Goal: Task Accomplishment & Management: Use online tool/utility

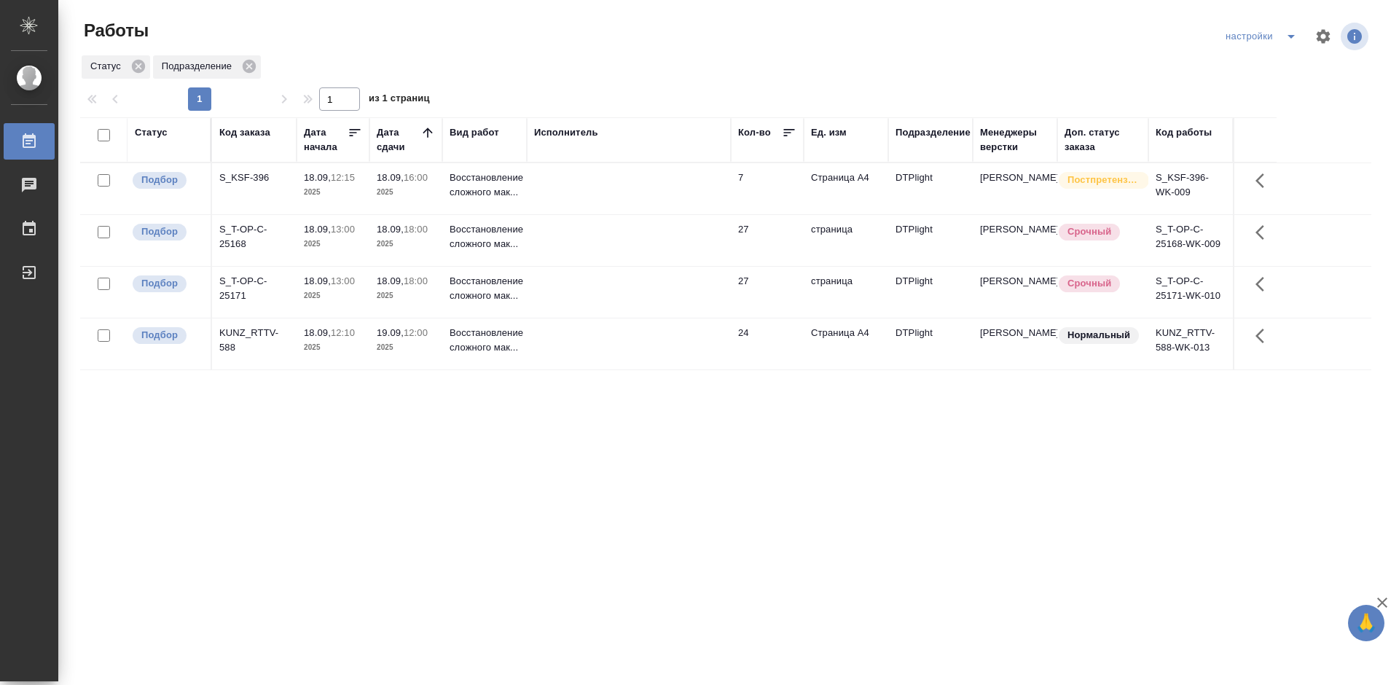
click at [256, 329] on div "KUNZ_RTTV-588" at bounding box center [254, 340] width 70 height 29
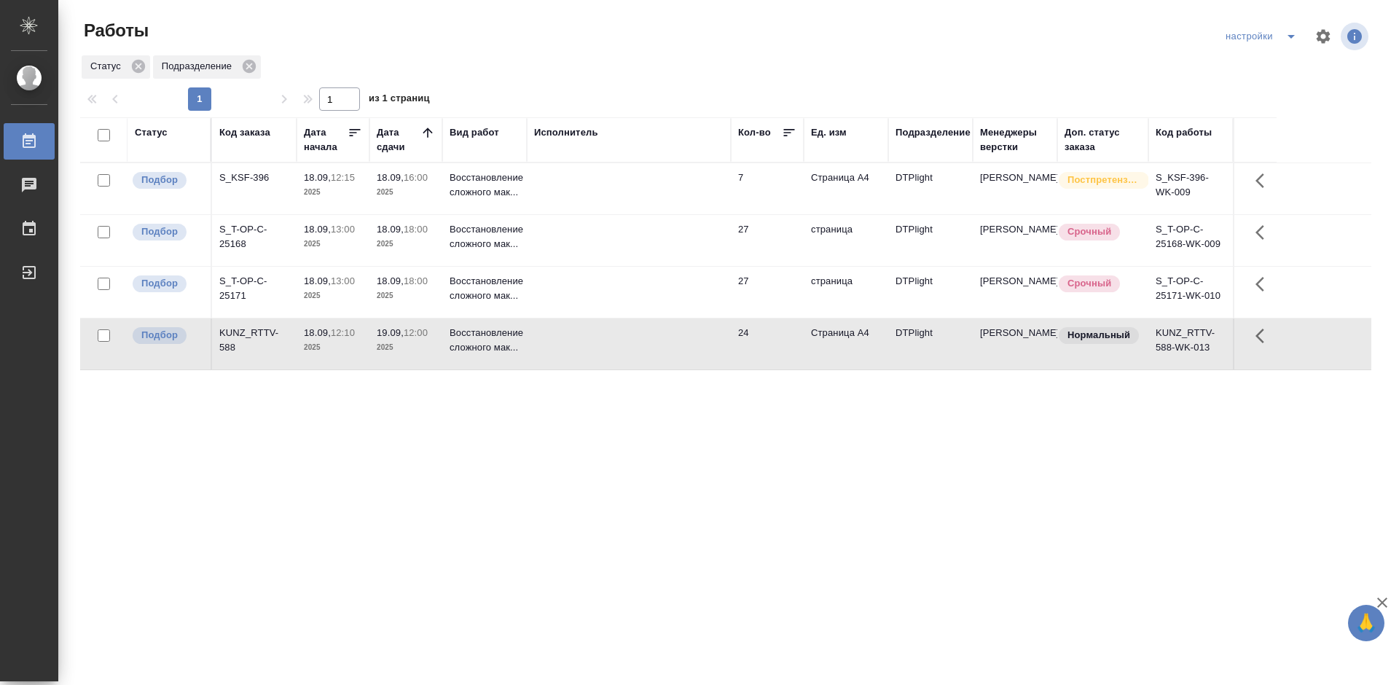
click at [256, 329] on div "KUNZ_RTTV-588" at bounding box center [254, 340] width 70 height 29
click at [247, 334] on div "KUNZ_RTTV-588" at bounding box center [254, 340] width 70 height 29
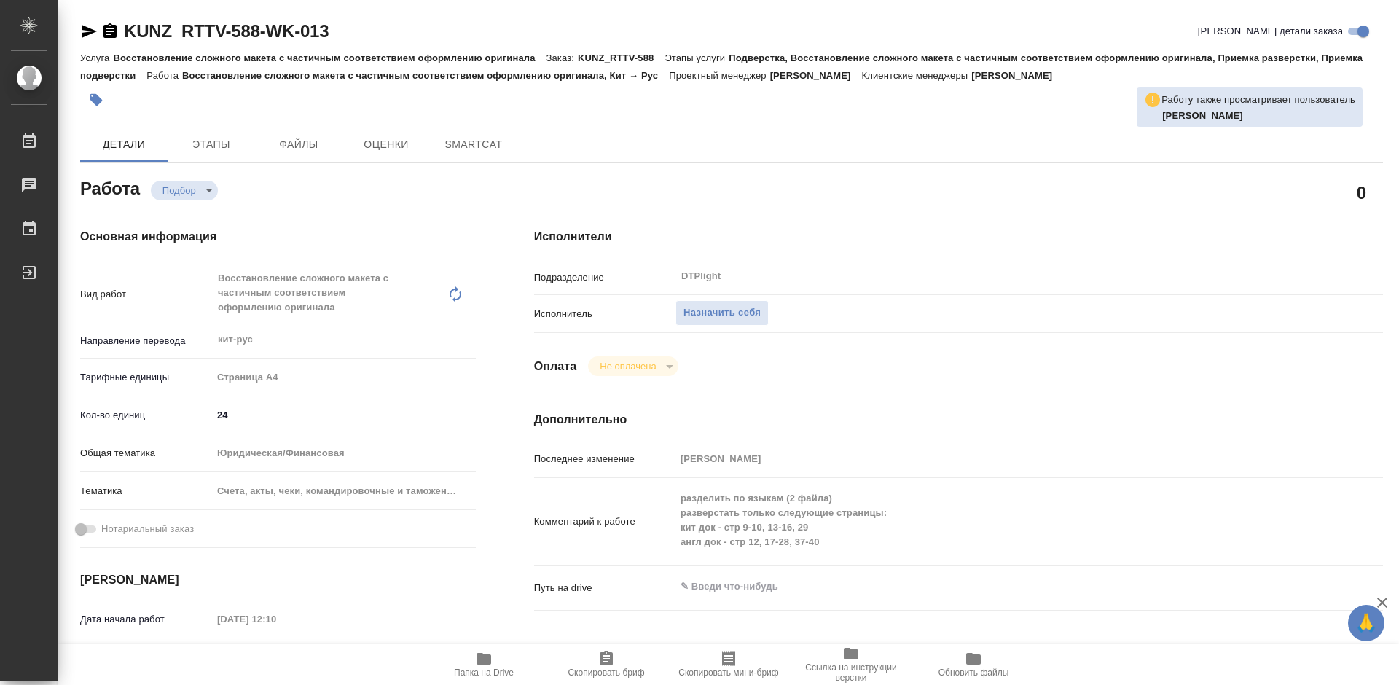
type textarea "x"
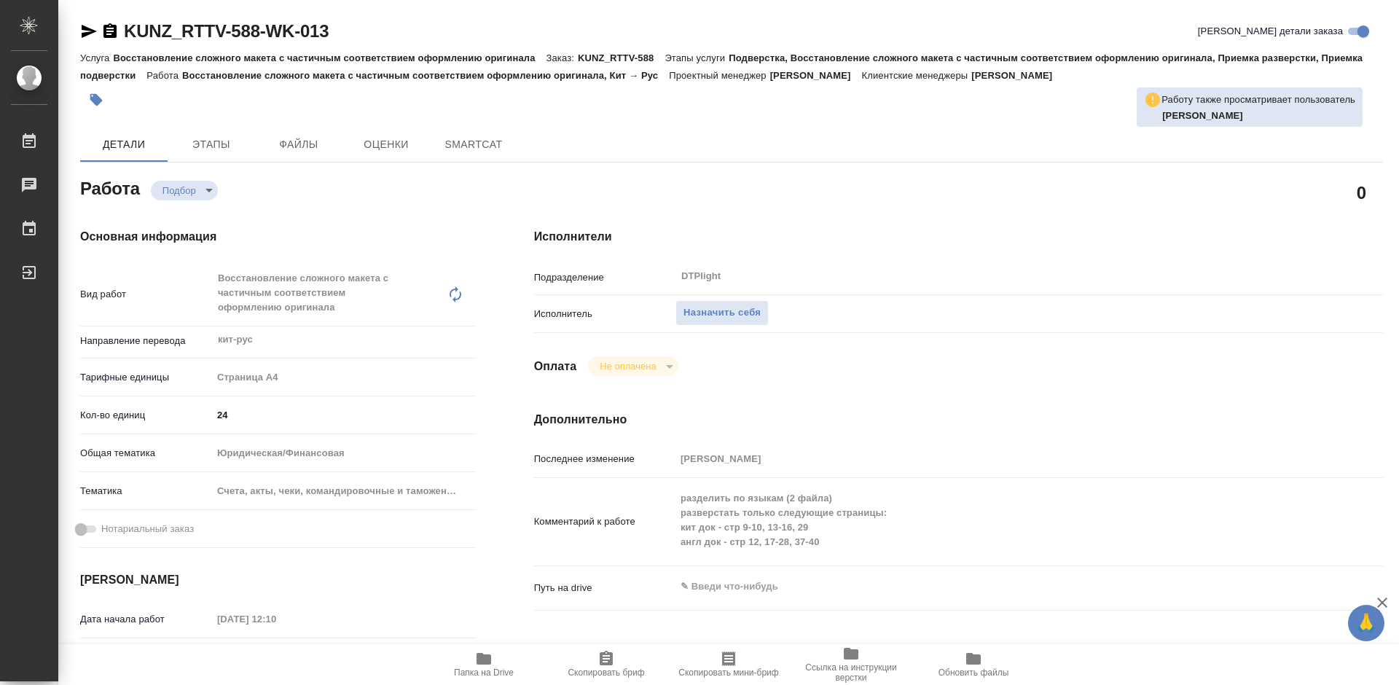
type textarea "x"
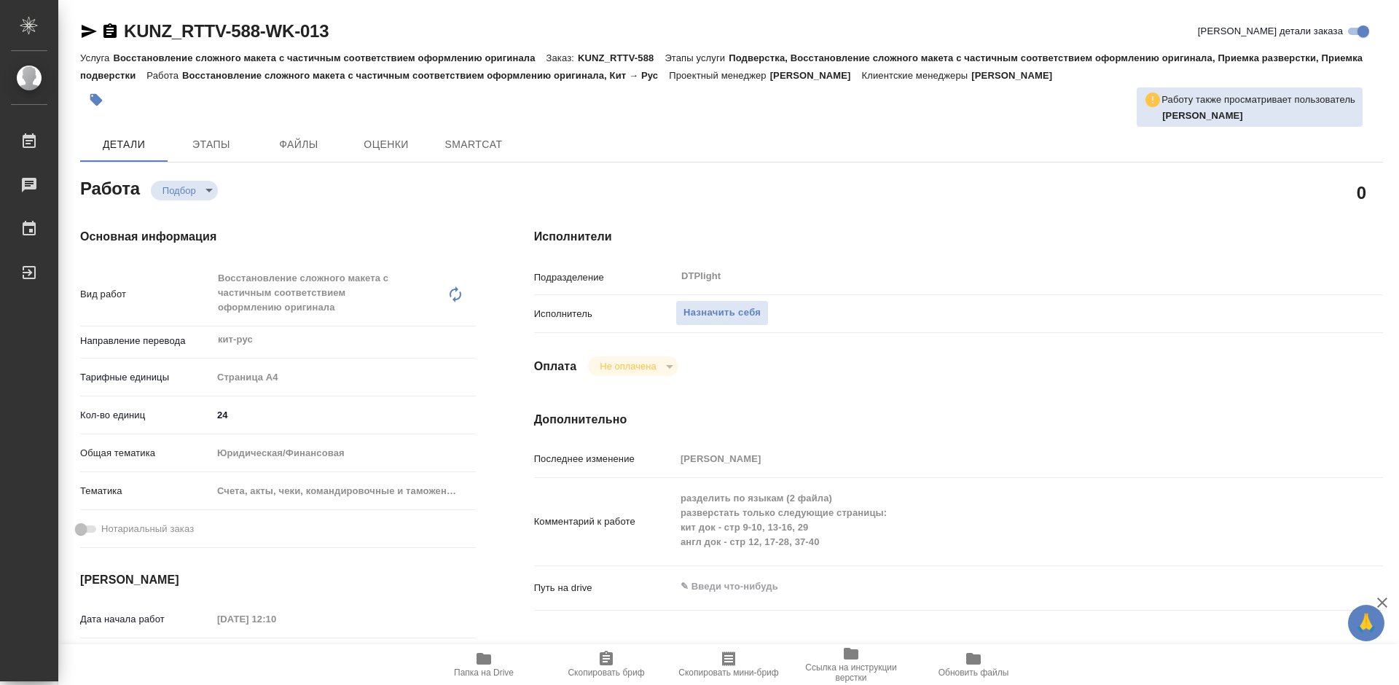
type textarea "x"
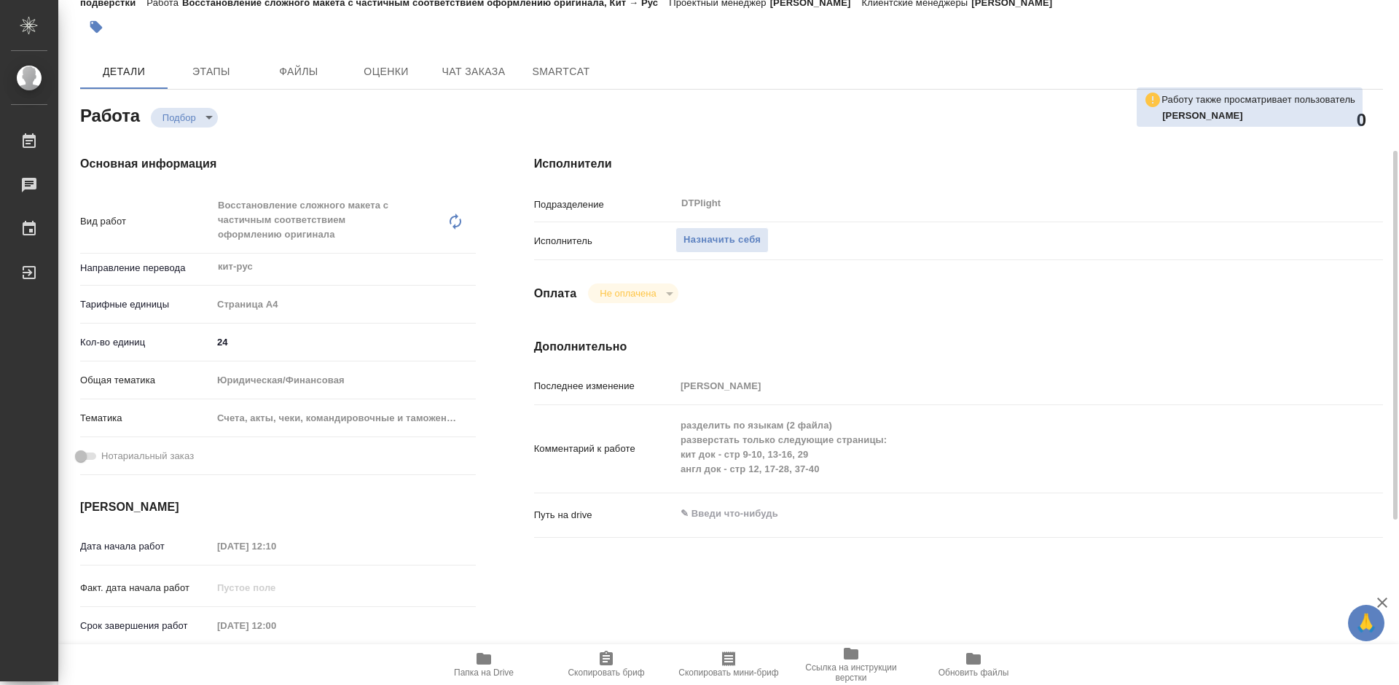
scroll to position [219, 0]
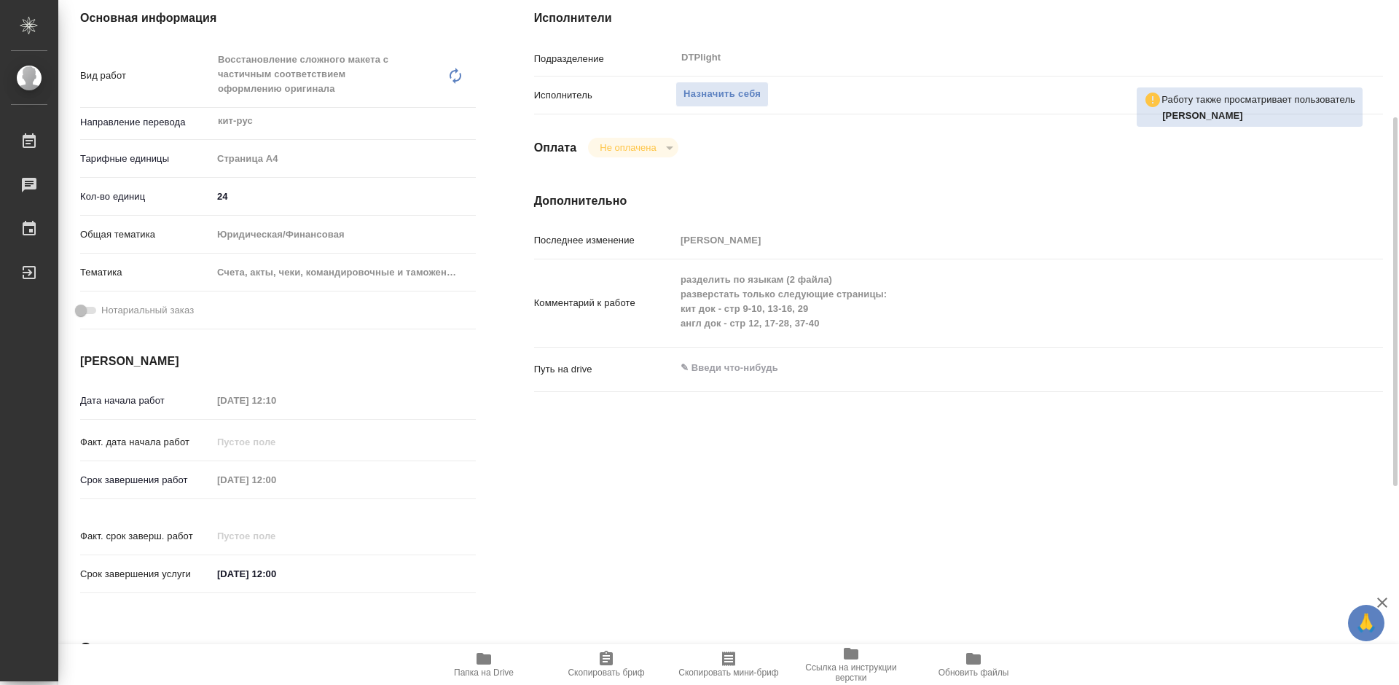
type textarea "x"
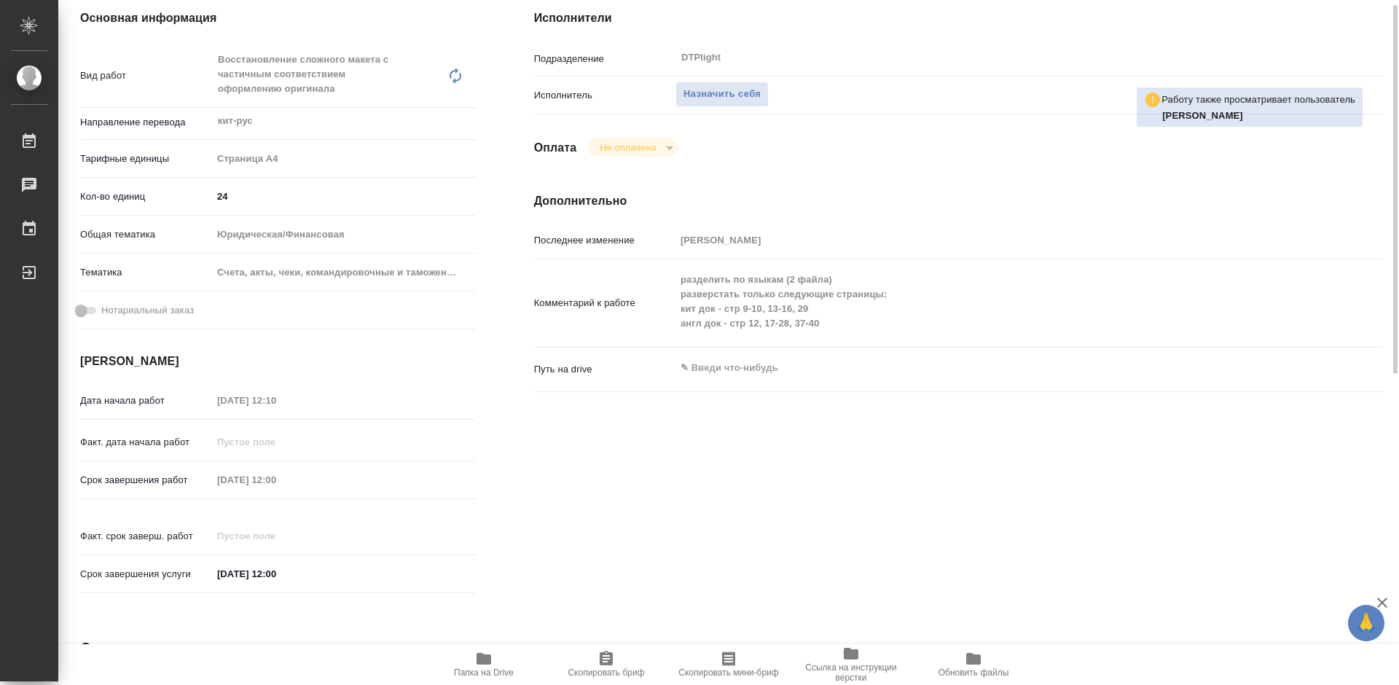
scroll to position [146, 0]
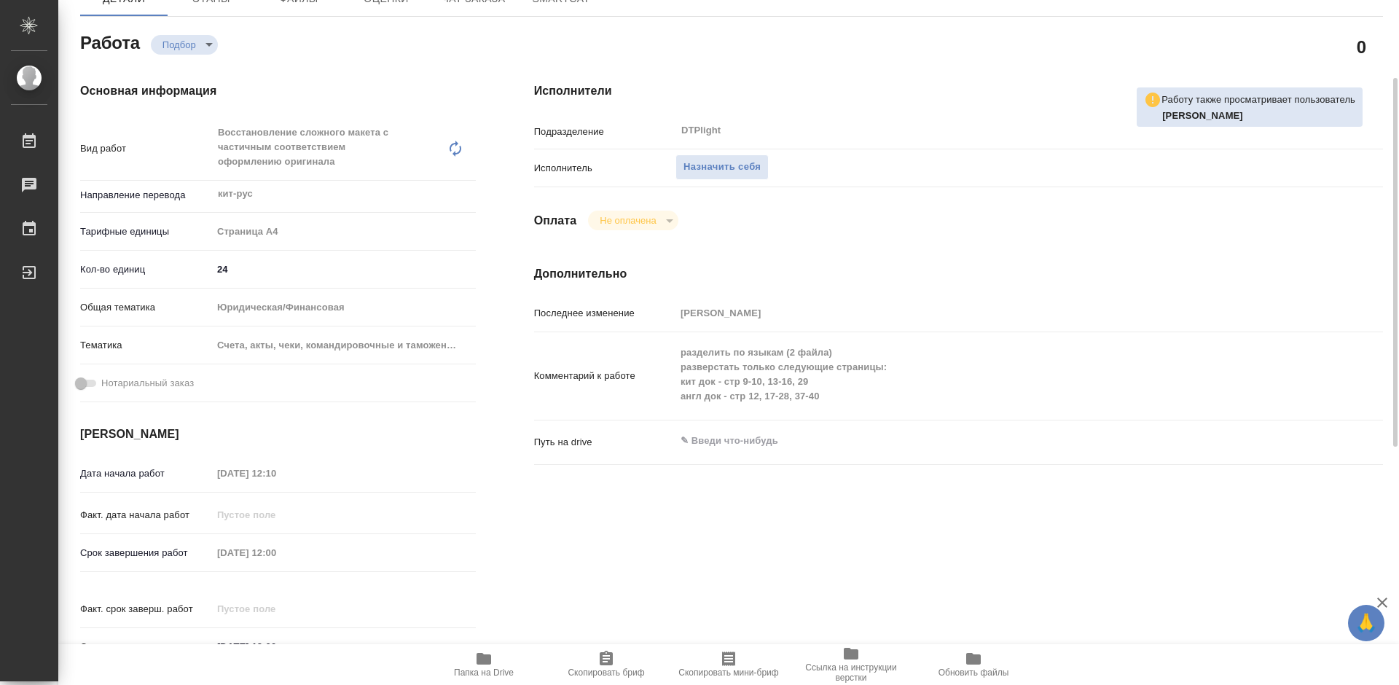
type textarea "x"
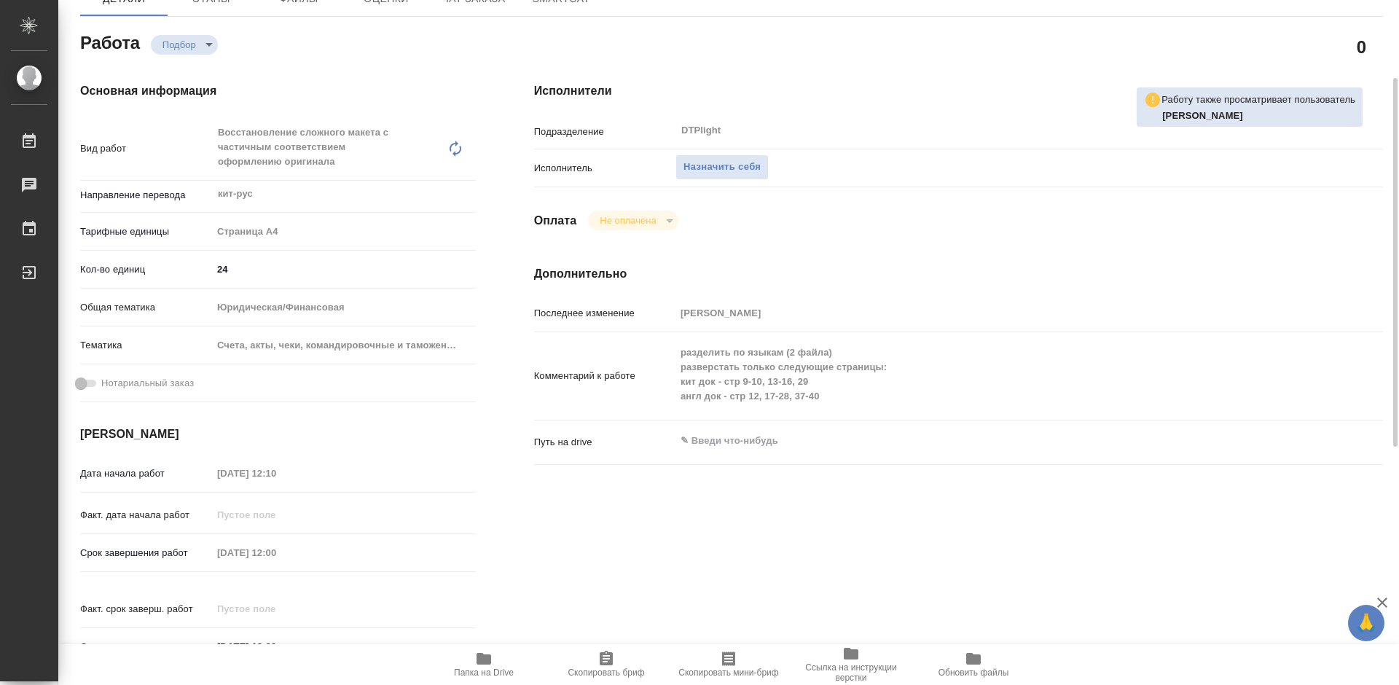
click at [484, 668] on span "Папка на Drive" at bounding box center [484, 672] width 60 height 10
